Goal: Transaction & Acquisition: Purchase product/service

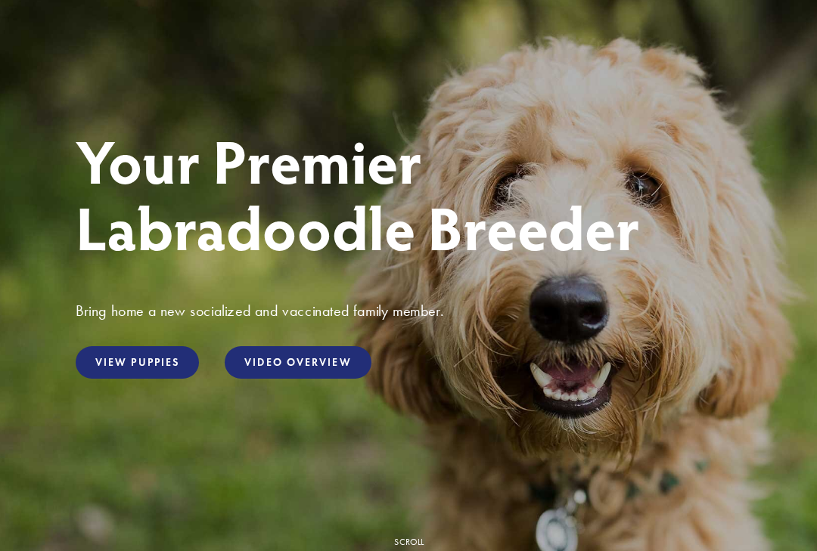
scroll to position [124, 0]
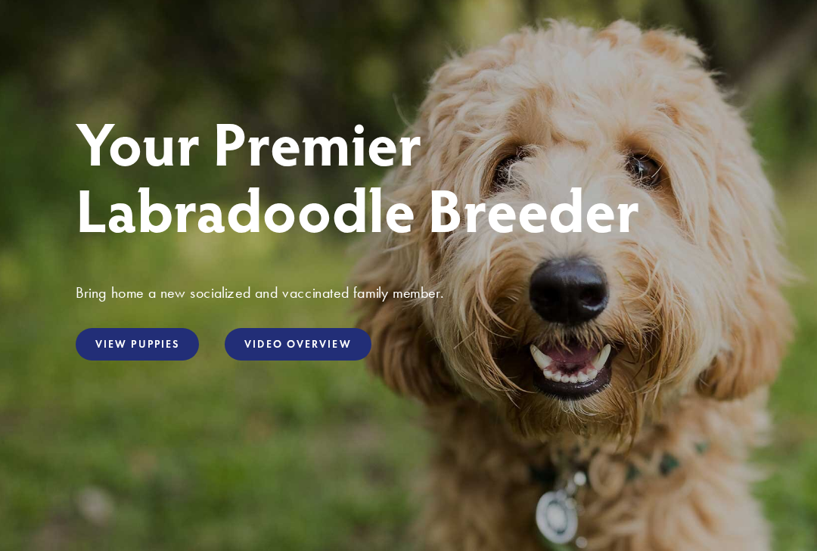
click at [153, 336] on link "View Puppies" at bounding box center [137, 344] width 123 height 33
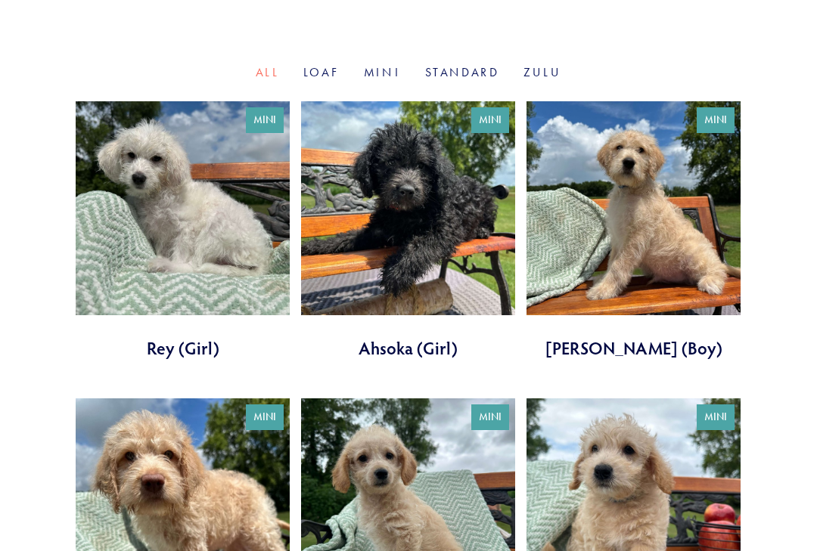
scroll to position [542, 0]
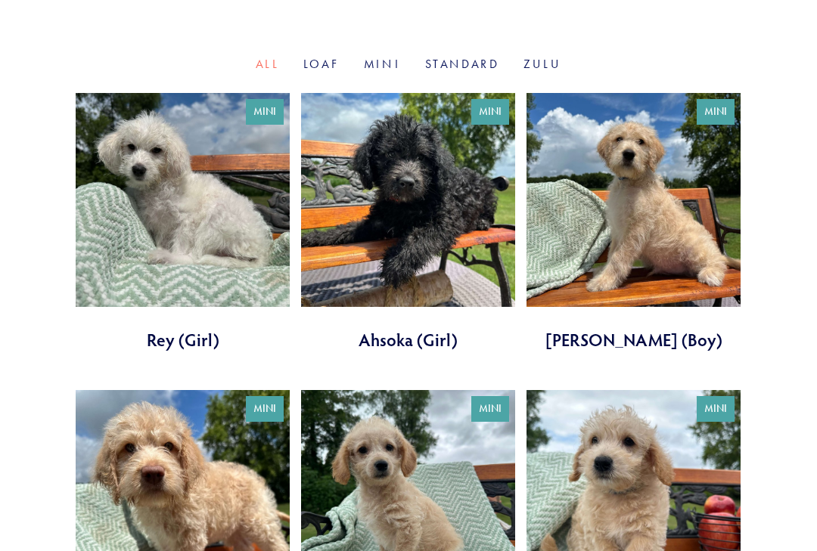
click at [501, 236] on link at bounding box center [408, 223] width 214 height 259
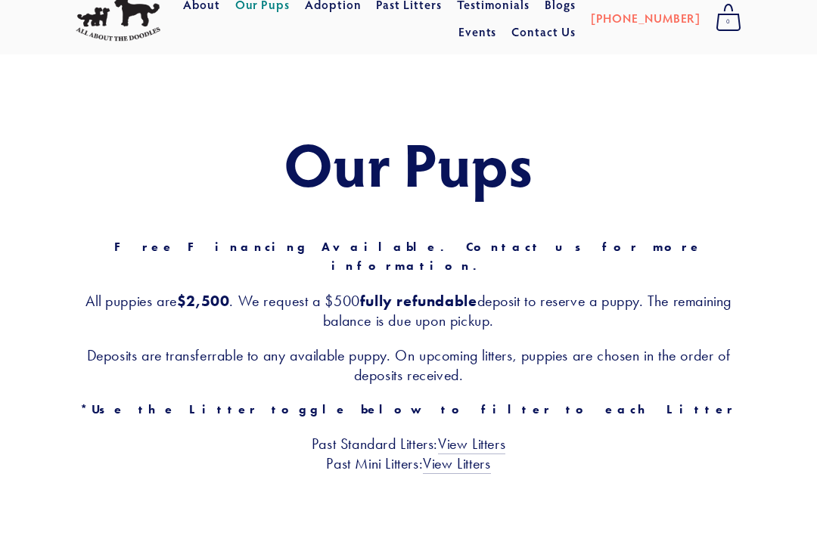
scroll to position [49, 0]
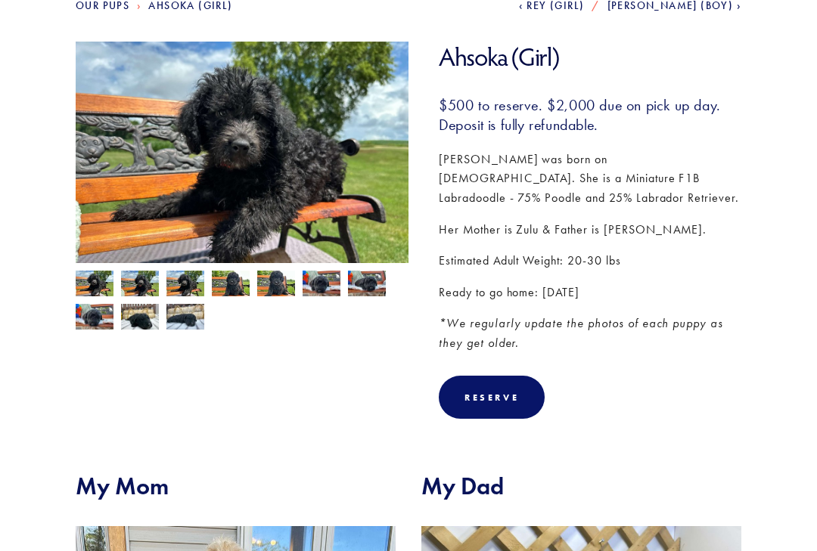
scroll to position [192, 0]
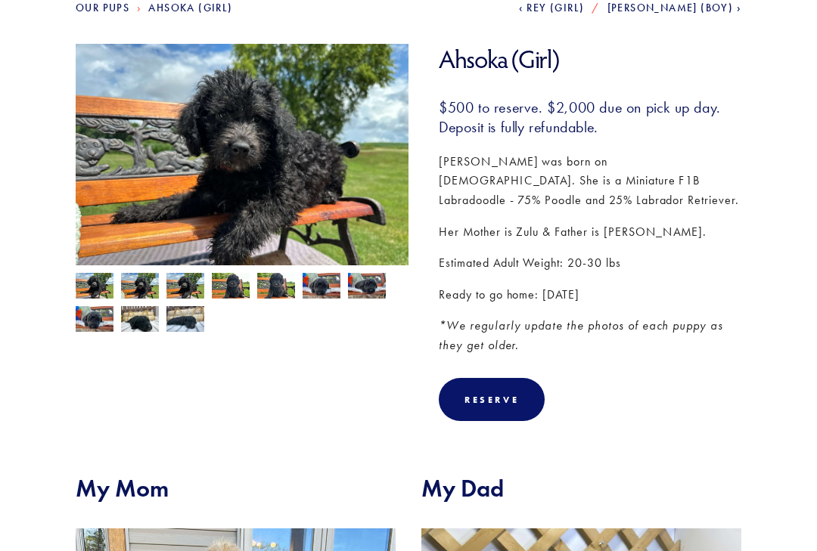
click at [105, 279] on img at bounding box center [95, 287] width 38 height 29
click at [141, 288] on img at bounding box center [140, 287] width 38 height 29
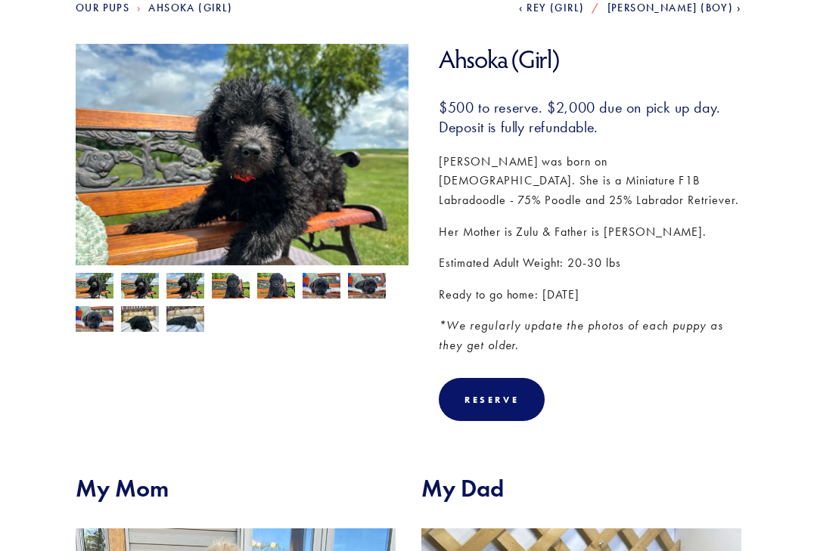
click at [192, 283] on img at bounding box center [185, 287] width 38 height 29
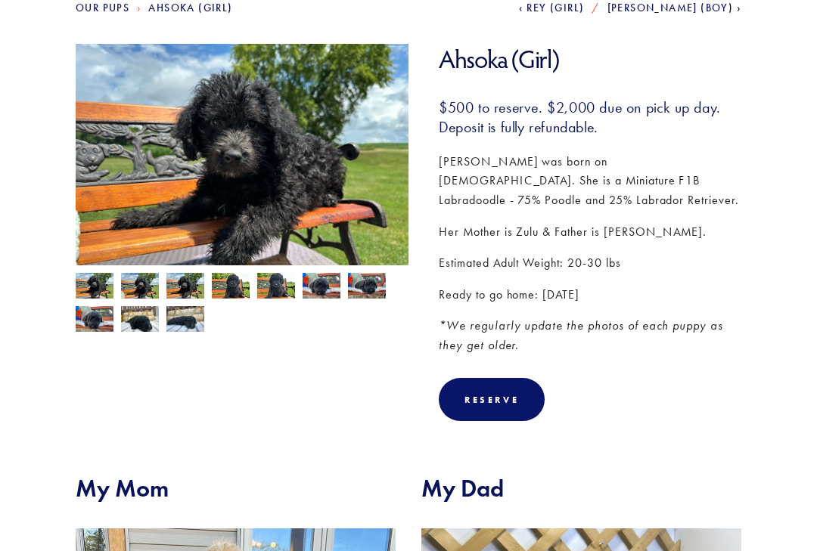
click at [234, 290] on img at bounding box center [231, 287] width 38 height 29
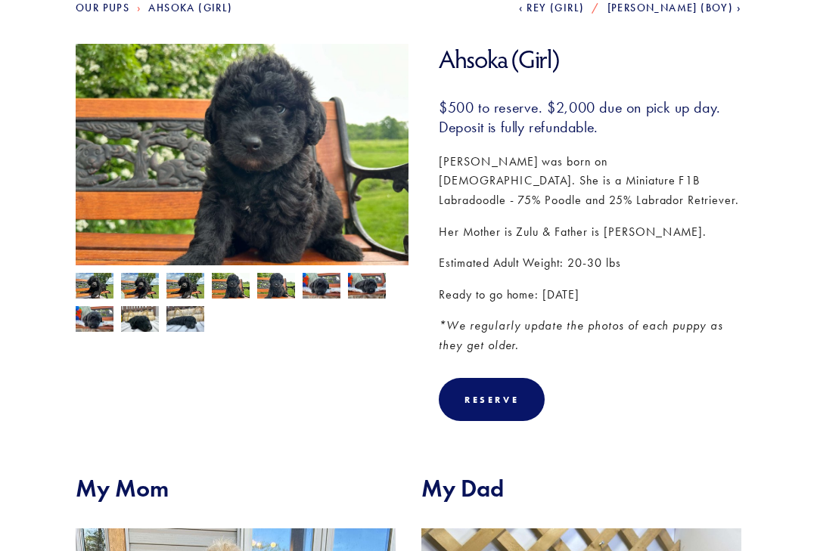
click at [281, 284] on img at bounding box center [276, 287] width 38 height 29
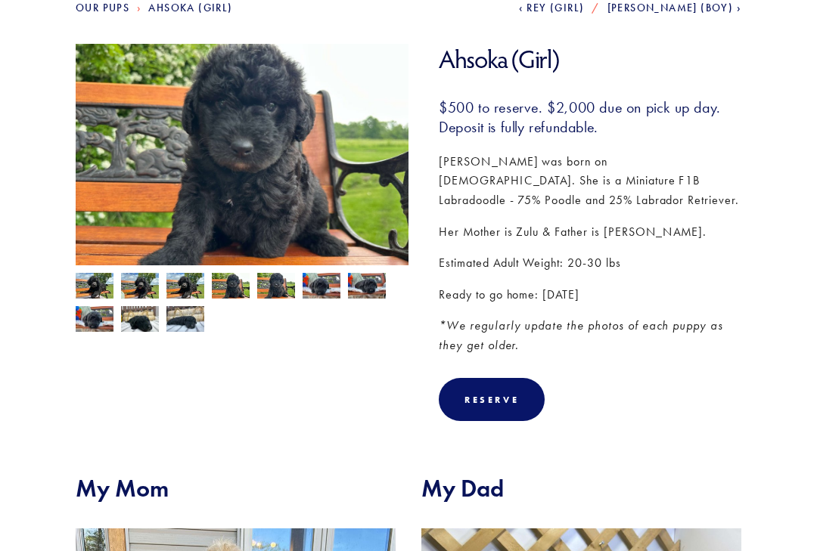
click at [327, 281] on img at bounding box center [321, 286] width 38 height 29
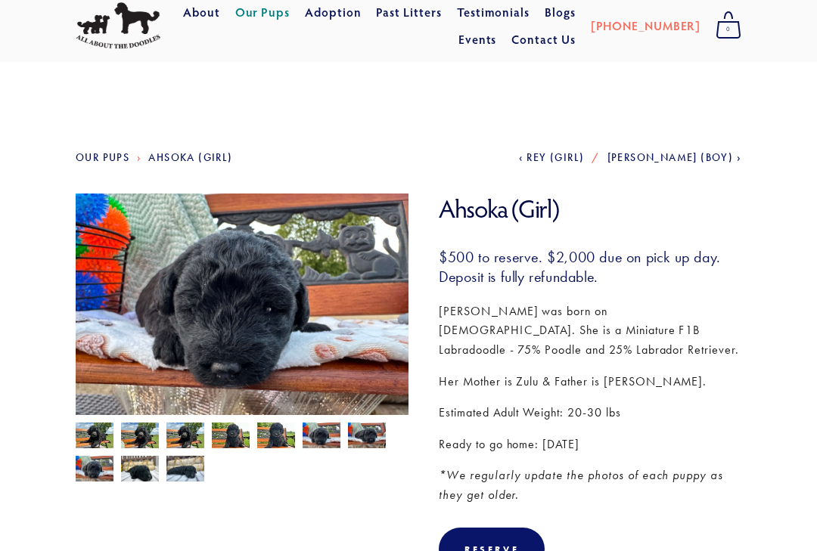
scroll to position [0, 0]
